Goal: Navigation & Orientation: Find specific page/section

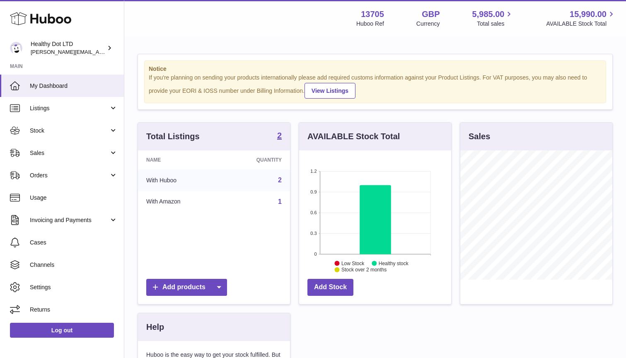
scroll to position [129, 152]
click at [45, 128] on span "Stock" at bounding box center [69, 131] width 79 height 8
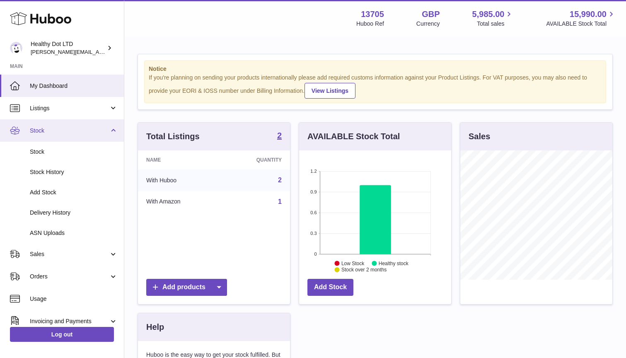
click at [56, 130] on span "Stock" at bounding box center [69, 131] width 79 height 8
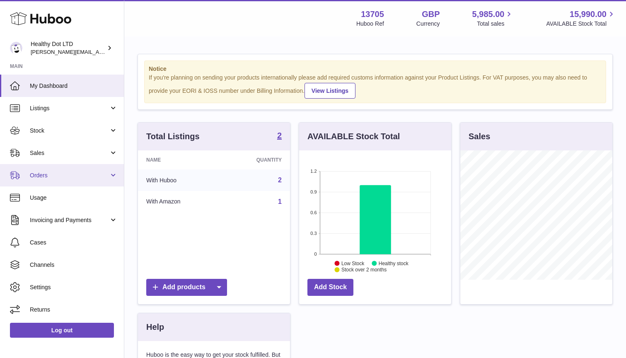
click at [56, 174] on span "Orders" at bounding box center [69, 175] width 79 height 8
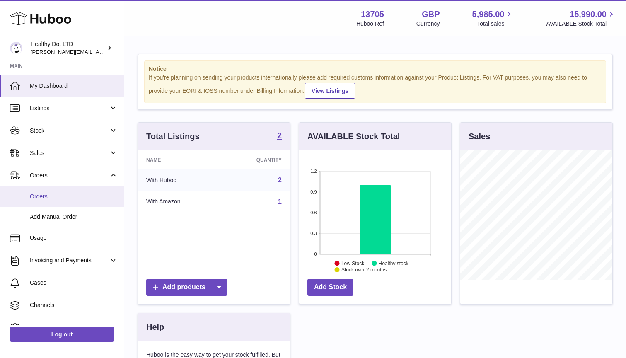
click at [56, 202] on link "Orders" at bounding box center [62, 196] width 124 height 20
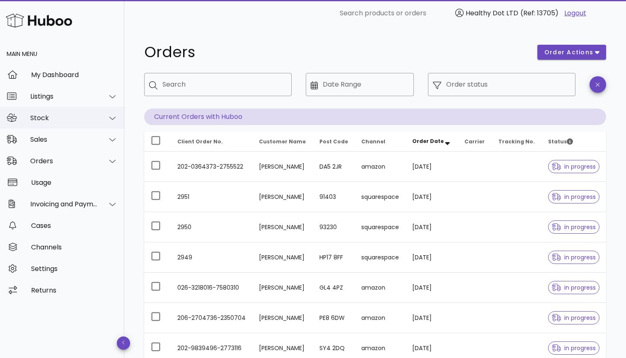
click at [66, 122] on div "Stock" at bounding box center [62, 118] width 124 height 22
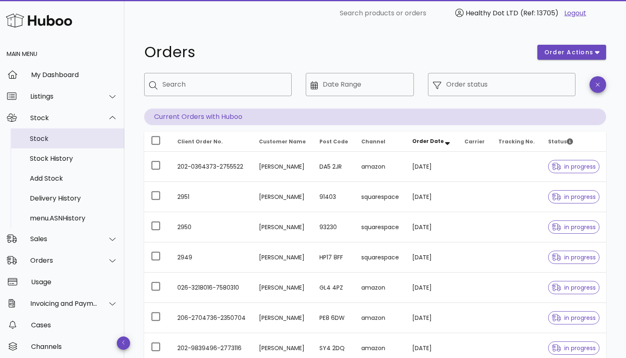
click at [66, 137] on div "Stock" at bounding box center [74, 139] width 88 height 8
